Goal: Navigation & Orientation: Find specific page/section

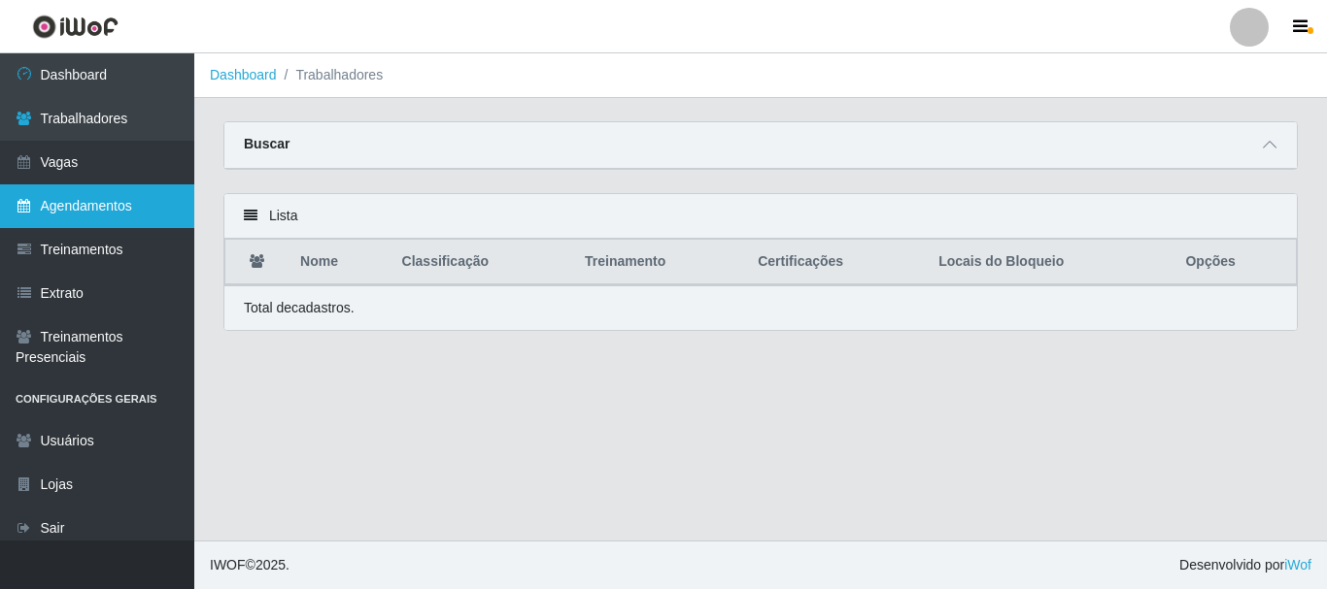
click at [119, 212] on link "Agendamentos" at bounding box center [97, 207] width 194 height 44
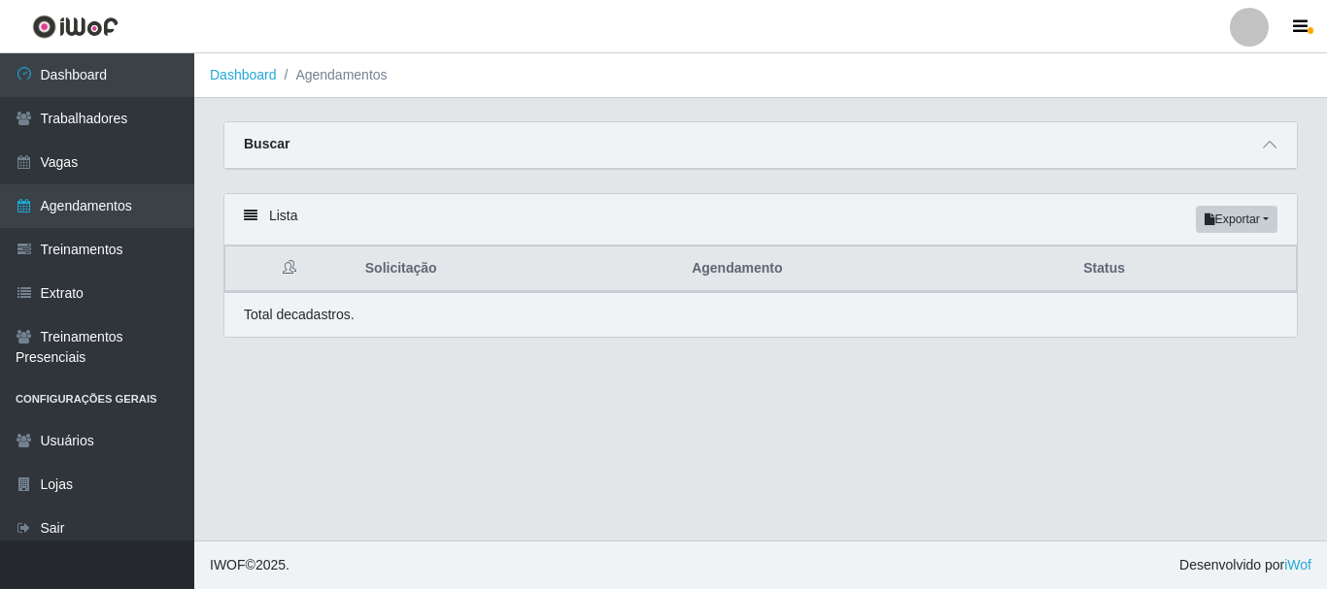
click at [658, 200] on div "Lista Exportar PDF Excel" at bounding box center [760, 219] width 1072 height 51
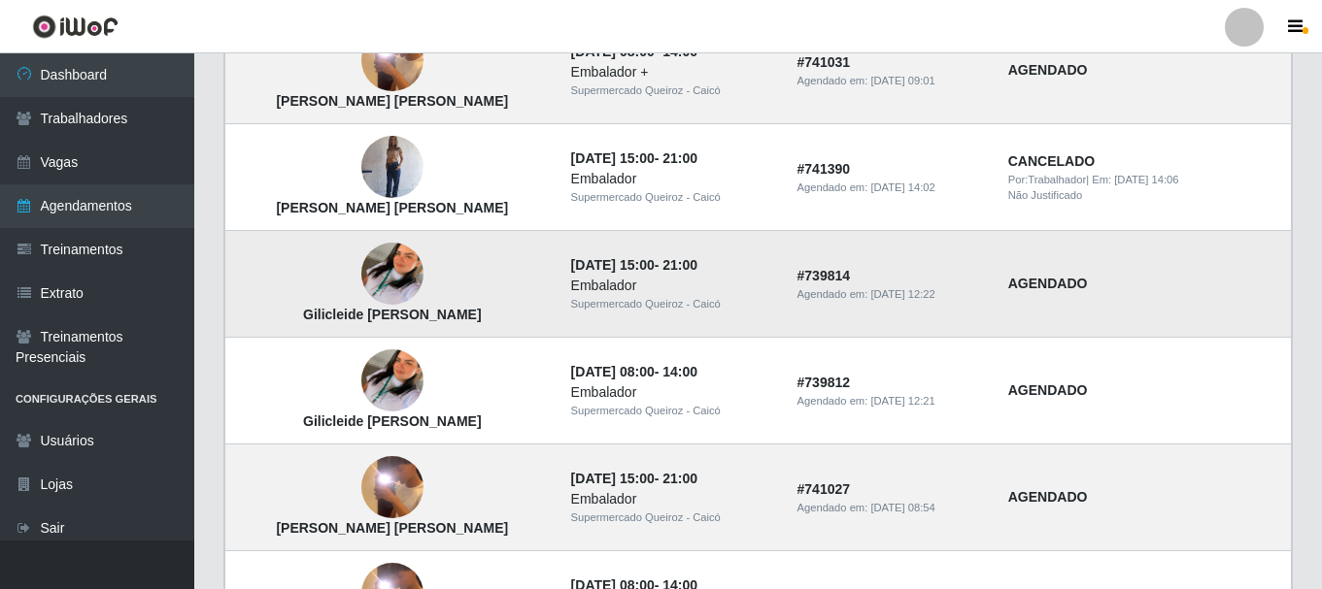
scroll to position [1438, 0]
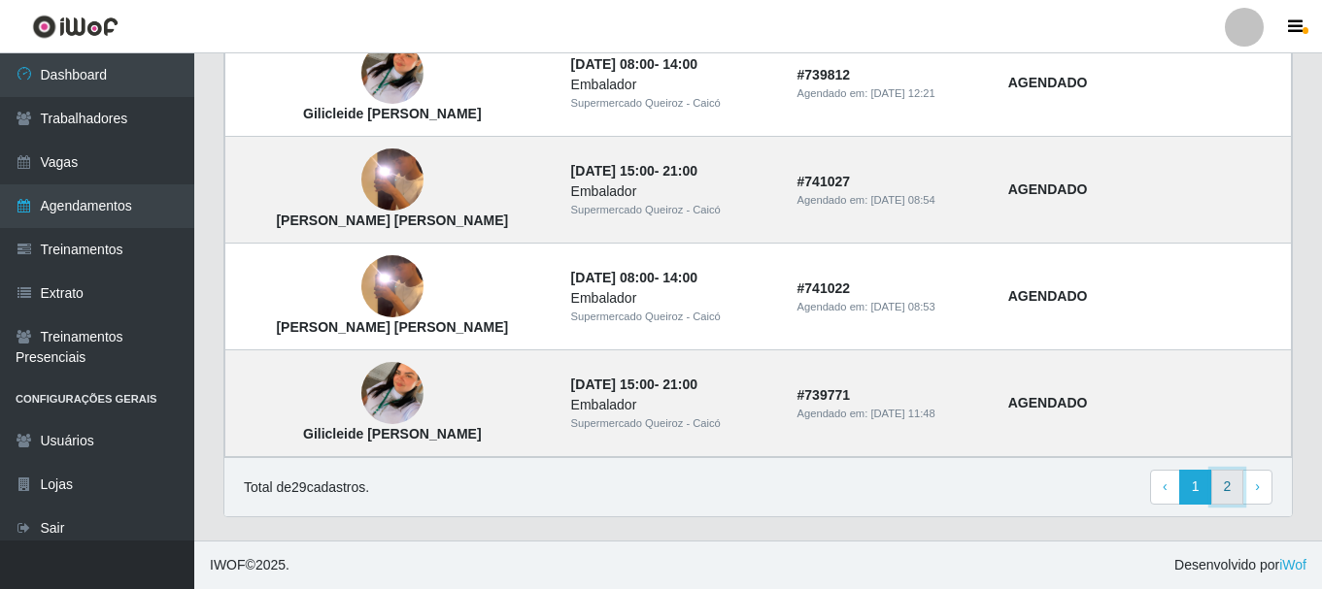
click at [1224, 487] on link "2" at bounding box center [1227, 487] width 33 height 35
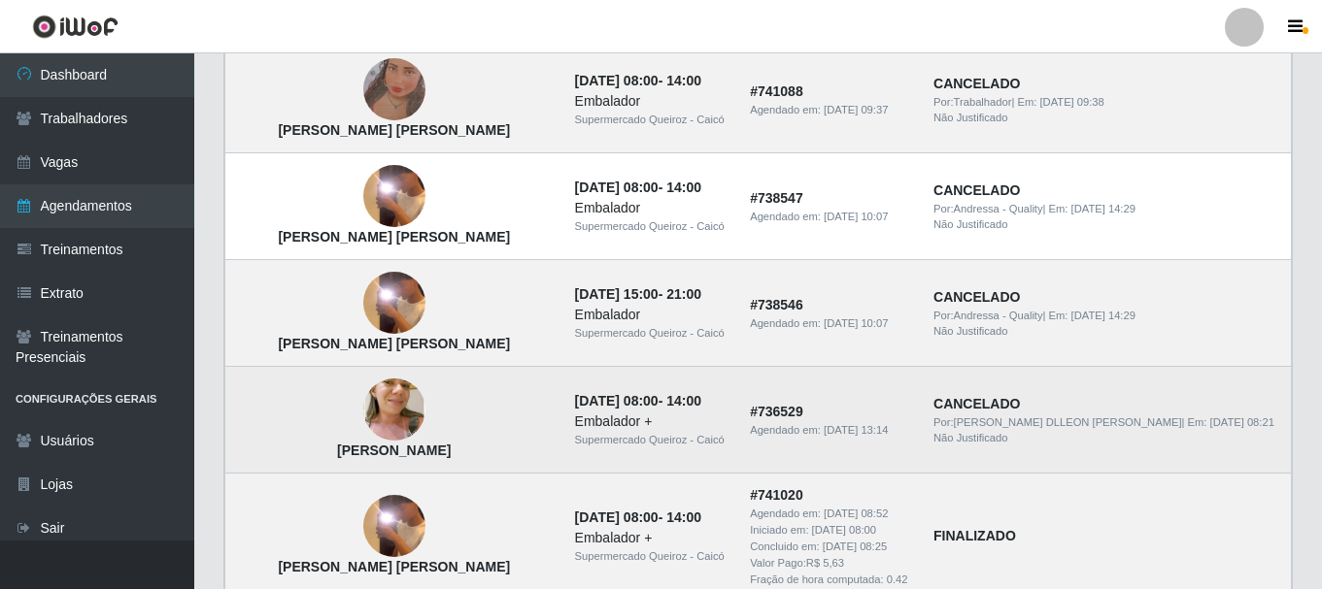
scroll to position [486, 0]
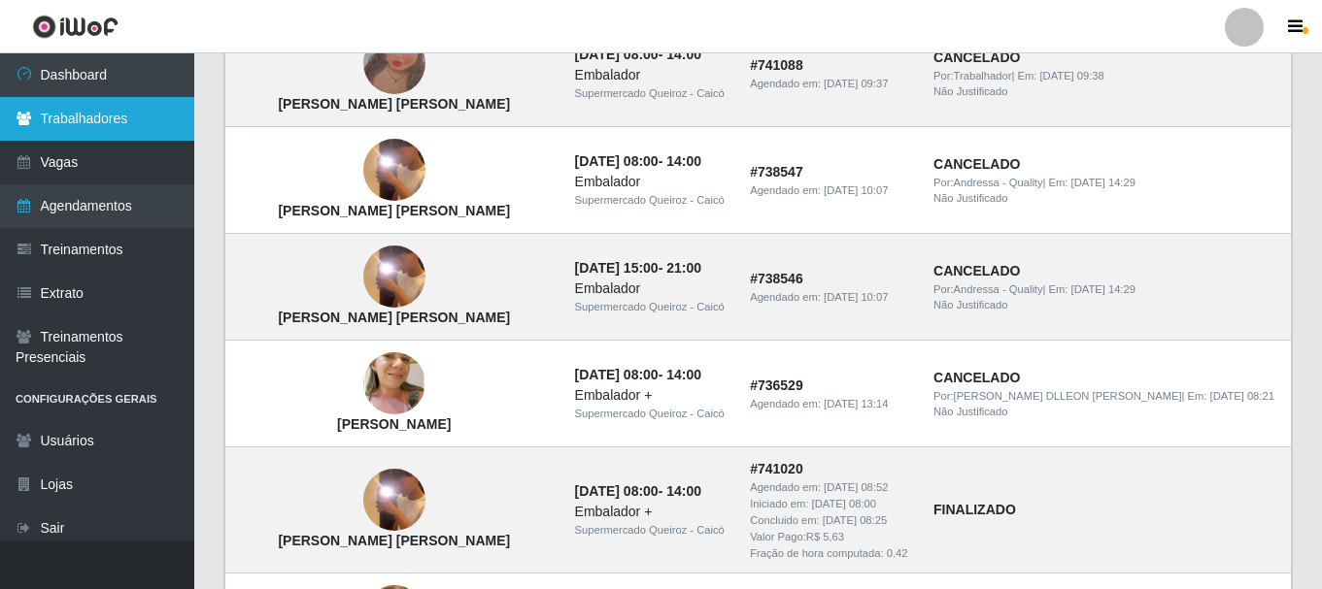
click at [114, 111] on link "Trabalhadores" at bounding box center [97, 119] width 194 height 44
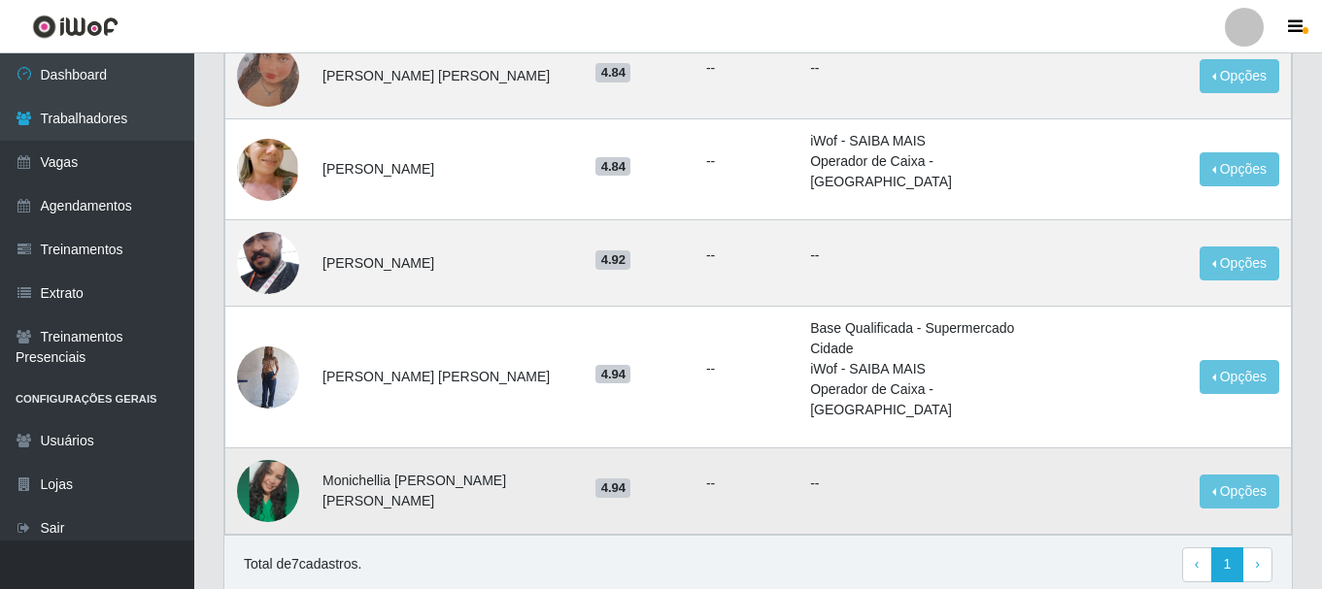
scroll to position [449, 0]
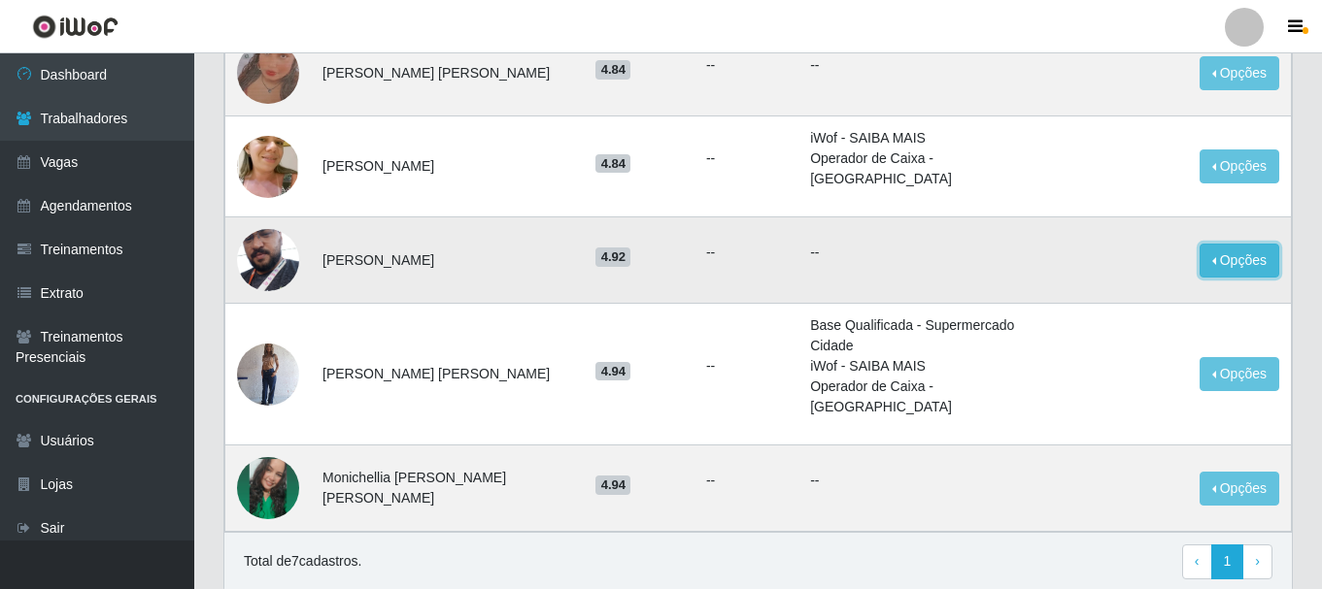
click at [1216, 244] on button "Opções" at bounding box center [1239, 261] width 80 height 34
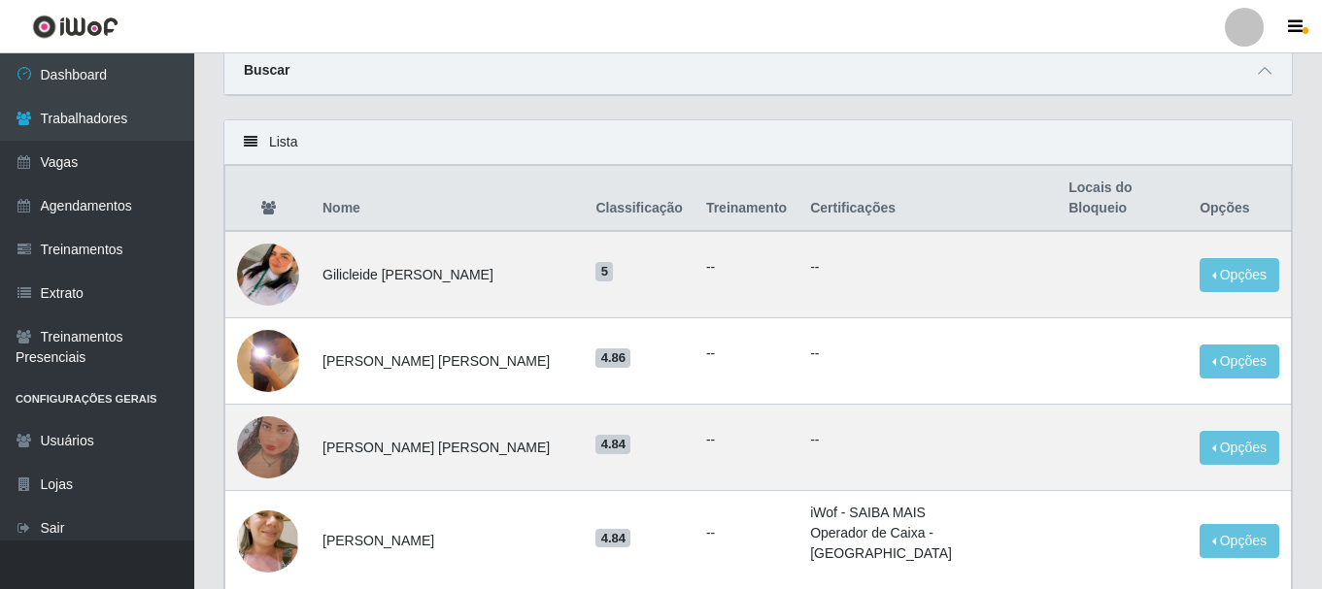
scroll to position [60, 0]
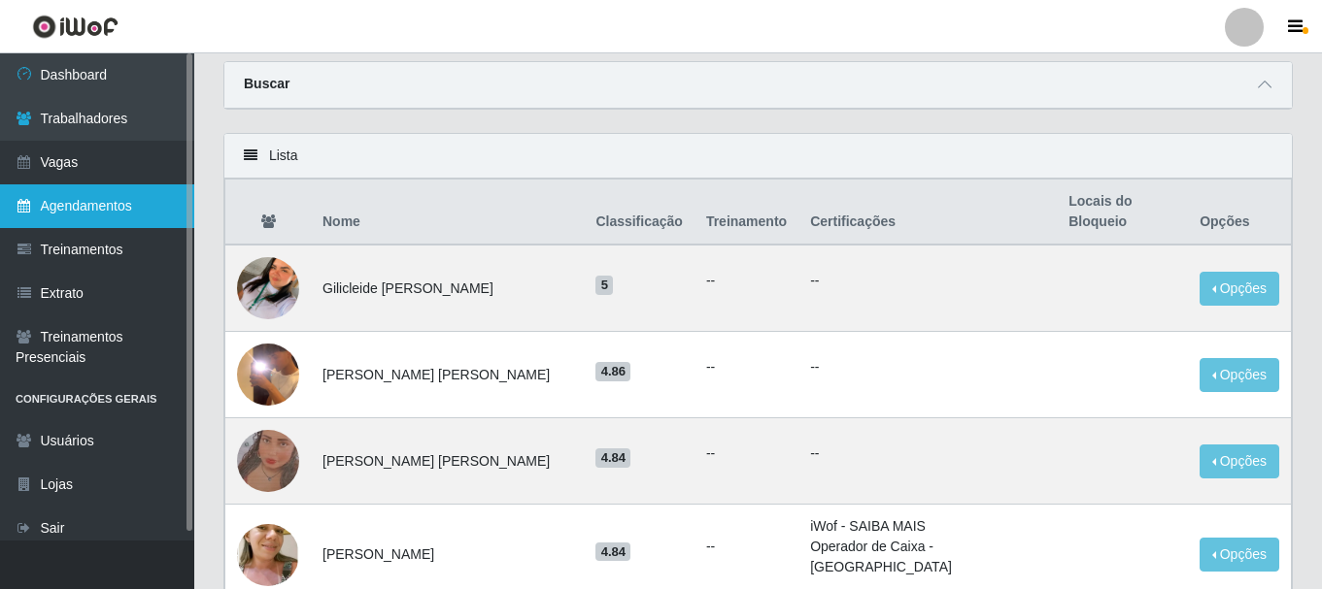
click at [101, 211] on link "Agendamentos" at bounding box center [97, 207] width 194 height 44
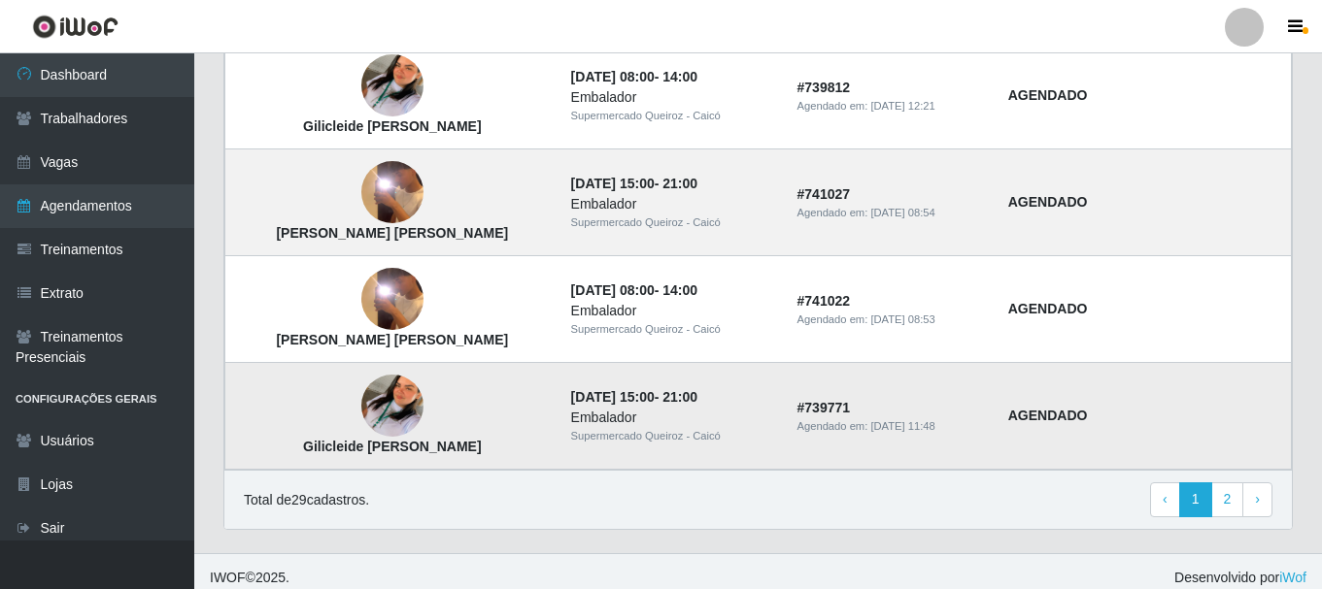
scroll to position [1438, 0]
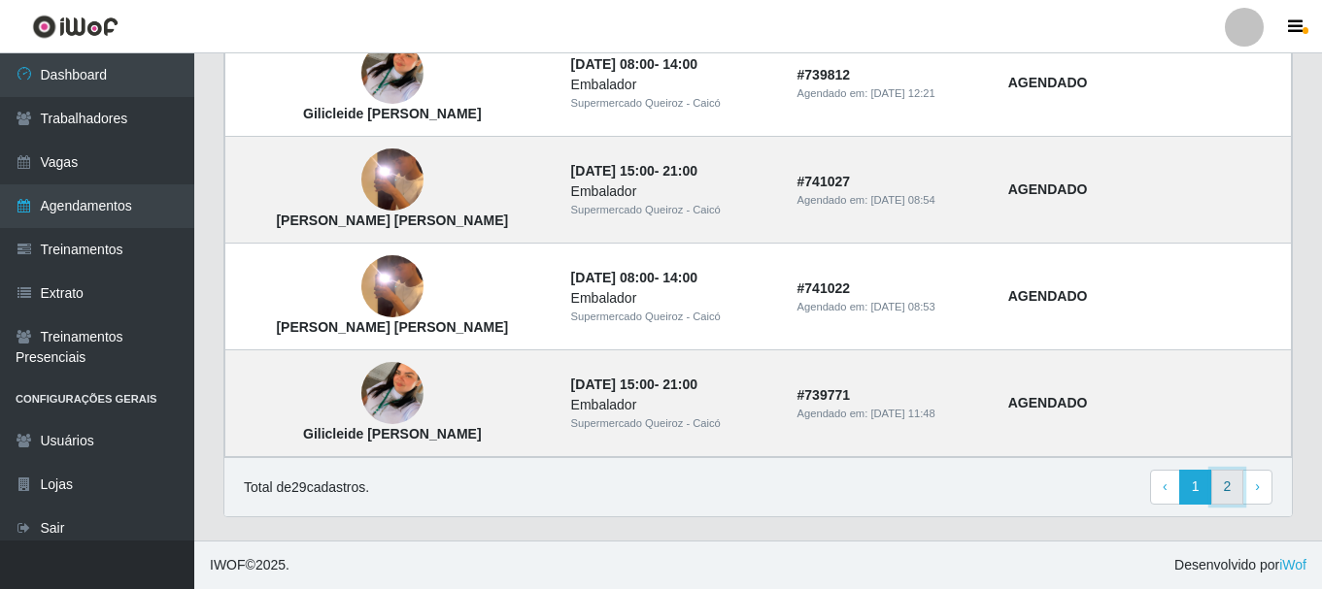
click at [1222, 484] on link "2" at bounding box center [1227, 487] width 33 height 35
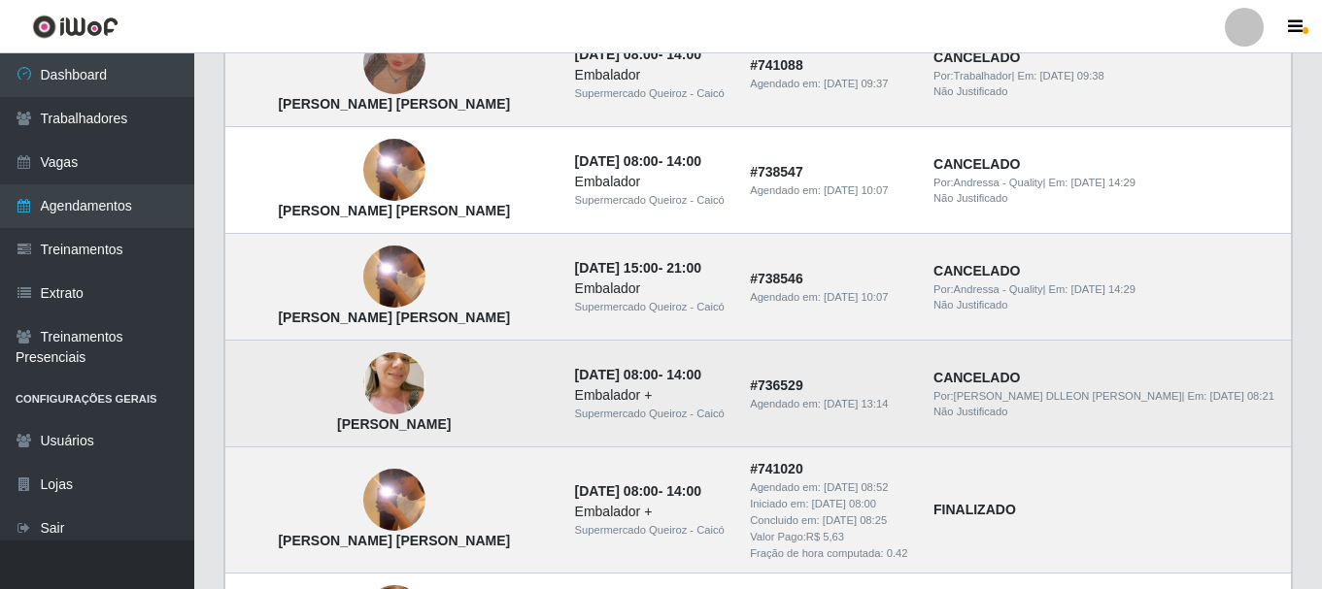
scroll to position [583, 0]
